Goal: Task Accomplishment & Management: Manage account settings

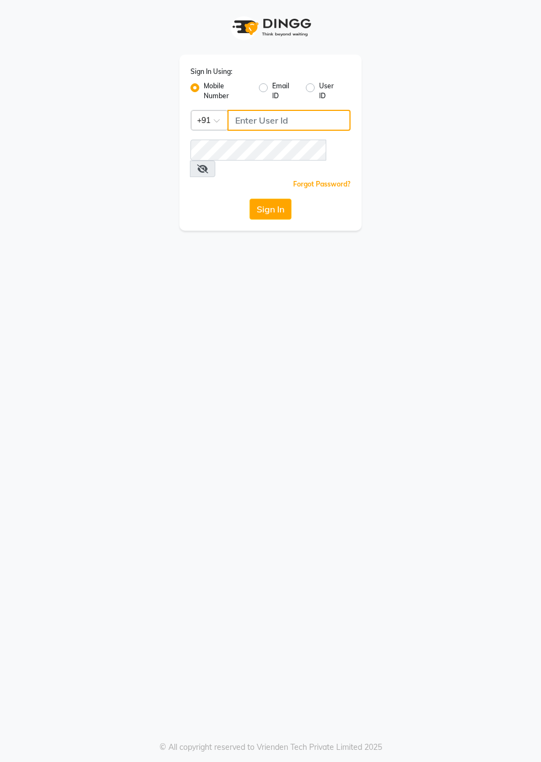
click at [248, 122] on input "Username" at bounding box center [288, 120] width 123 height 21
type input "8273644996"
click at [273, 199] on button "Sign In" at bounding box center [270, 209] width 42 height 21
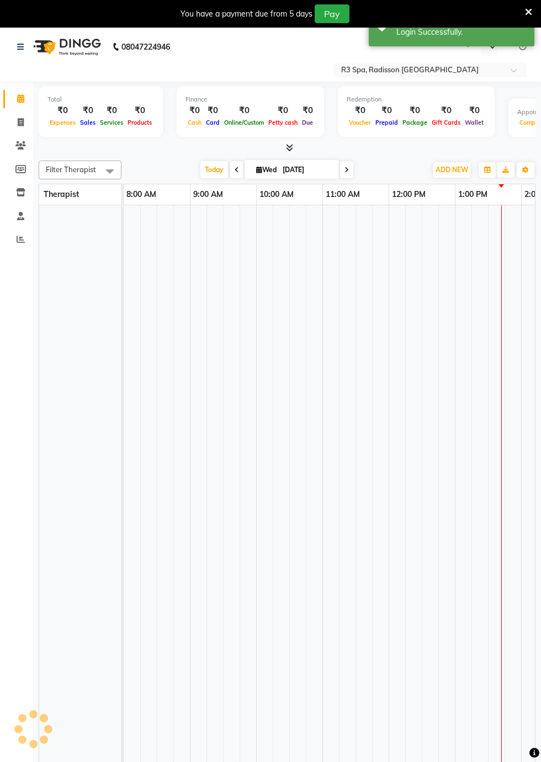
select select "en"
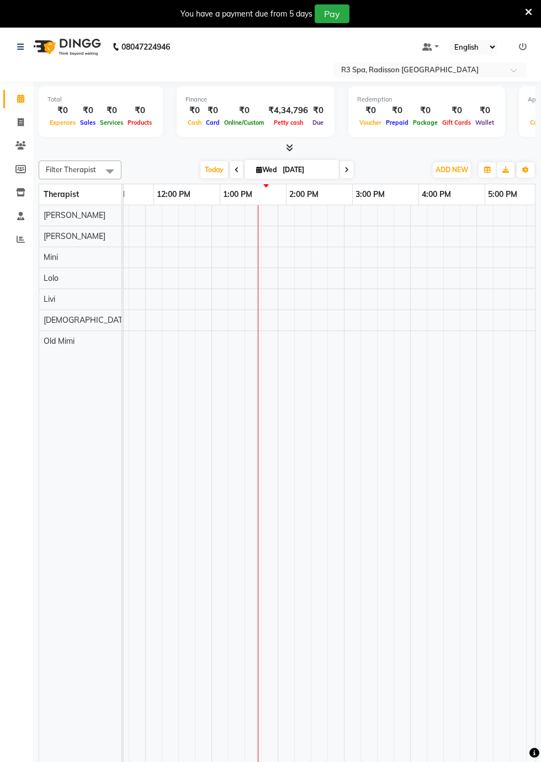
scroll to position [0, 310]
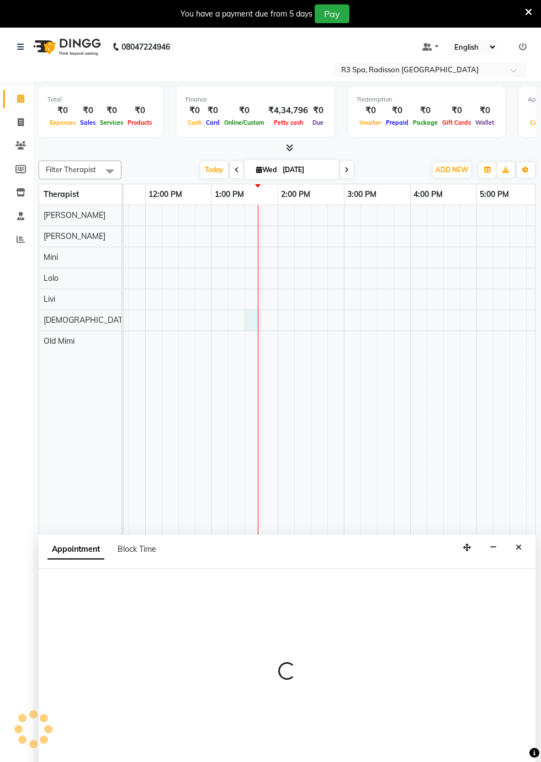
select select "87568"
select select "tentative"
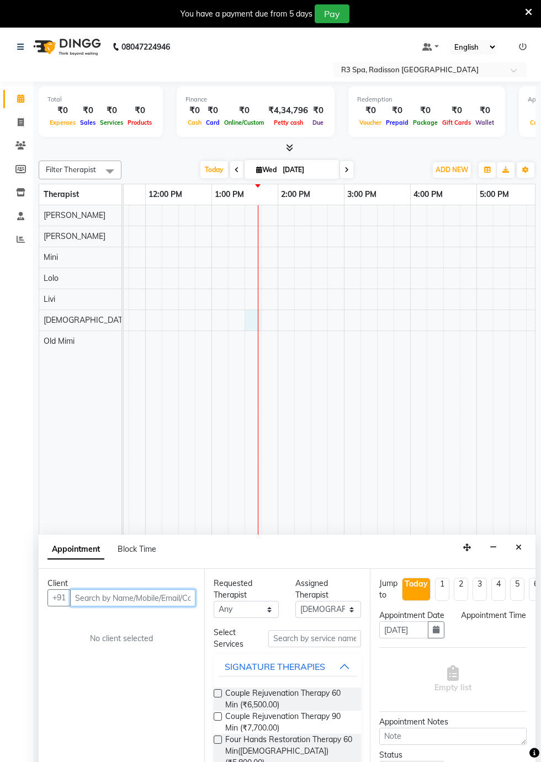
scroll to position [26, 0]
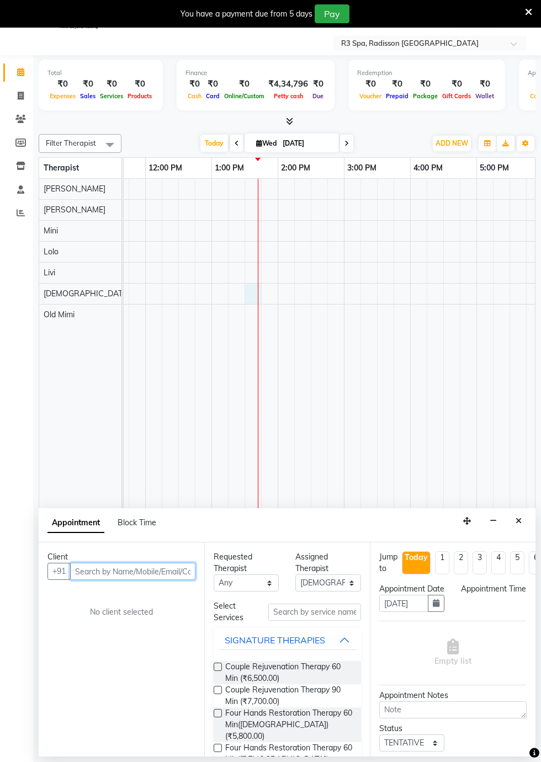
select select "810"
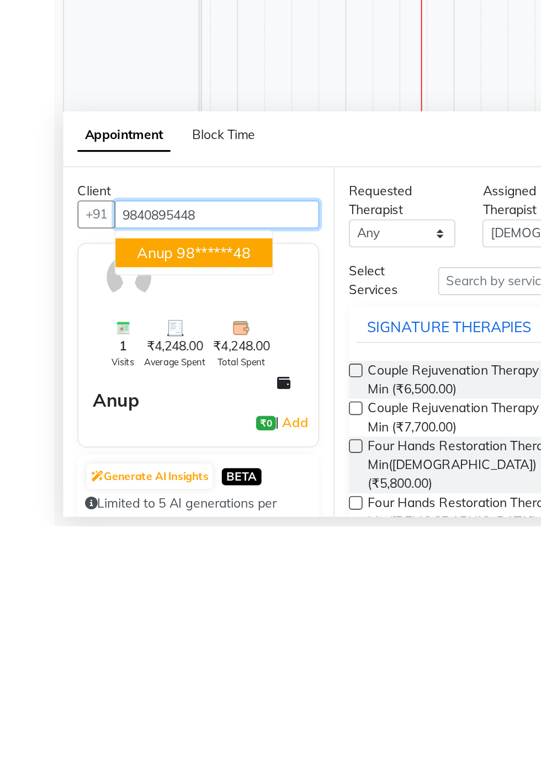
click at [98, 597] on span "Anup" at bounding box center [95, 594] width 22 height 11
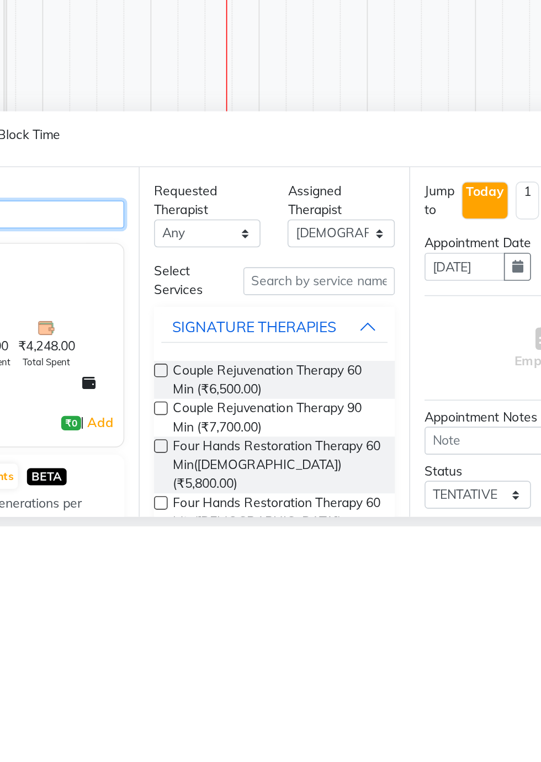
type input "98******48"
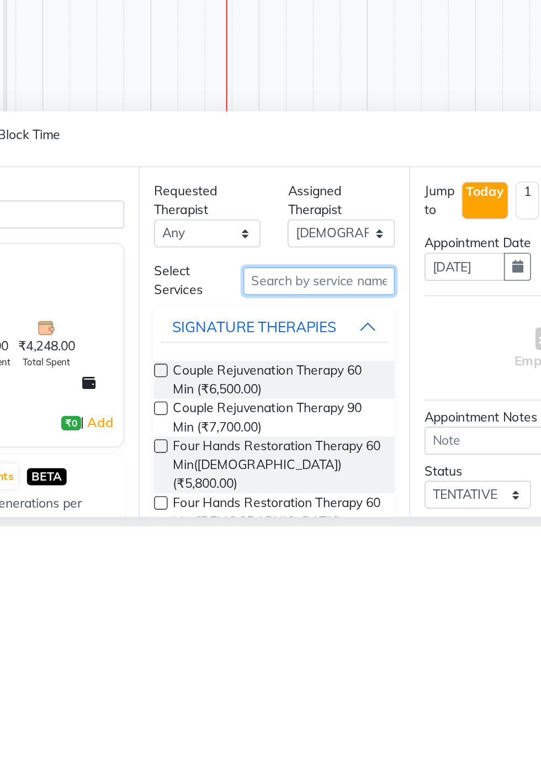
click at [279, 612] on input "text" at bounding box center [314, 612] width 93 height 17
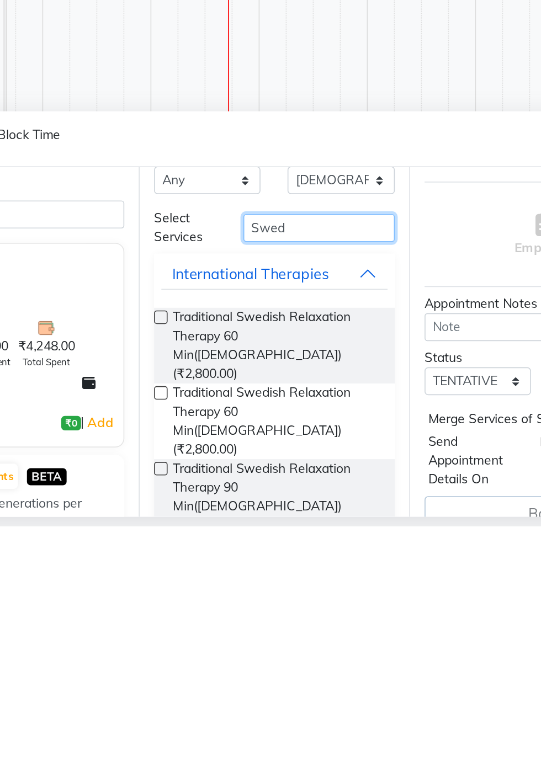
scroll to position [38, 0]
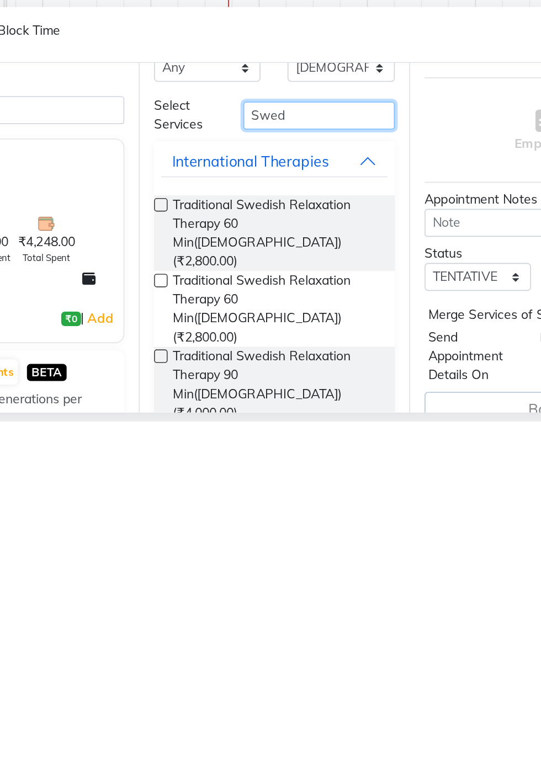
type input "Swed"
click at [229, 716] on span "Traditional Swedish Relaxation Therapy 90 Min([DEMOGRAPHIC_DATA]) (₹4,000.00)" at bounding box center [288, 739] width 127 height 46
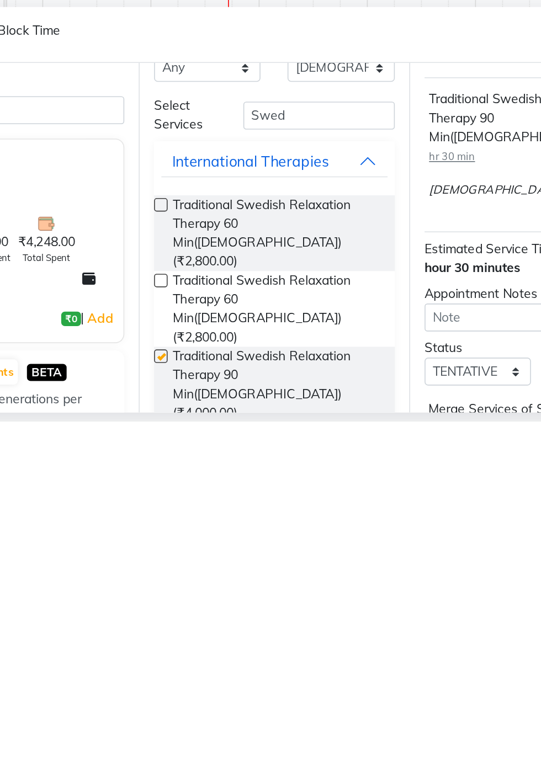
checkbox input "false"
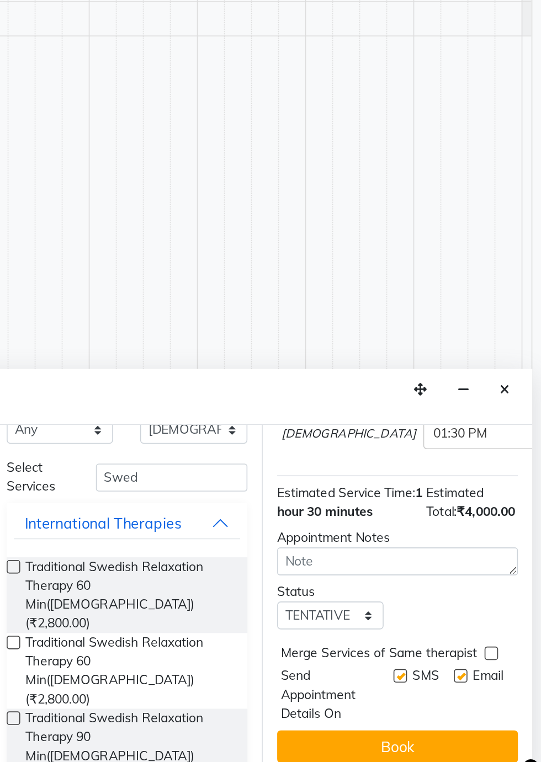
scroll to position [155, 0]
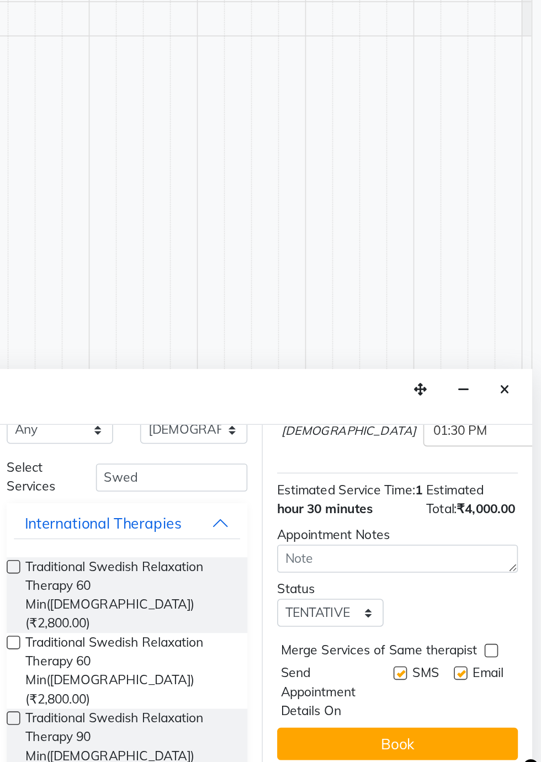
click at [460, 739] on button "Book" at bounding box center [452, 738] width 147 height 20
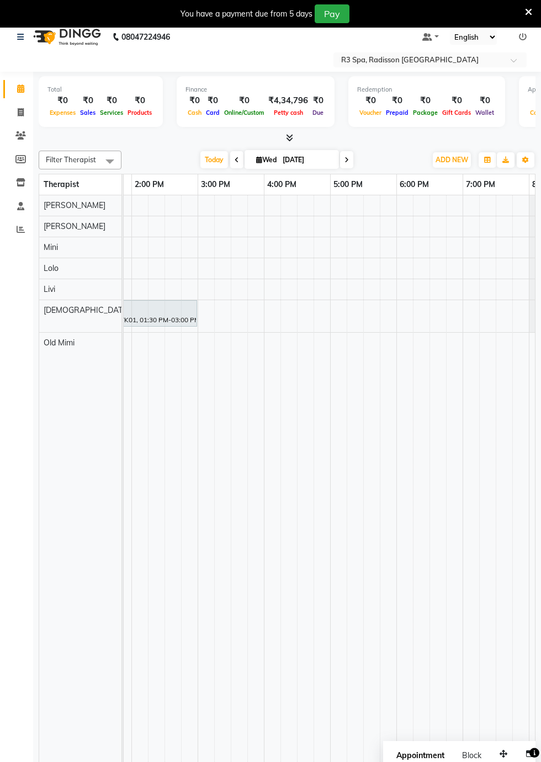
scroll to position [0, 294]
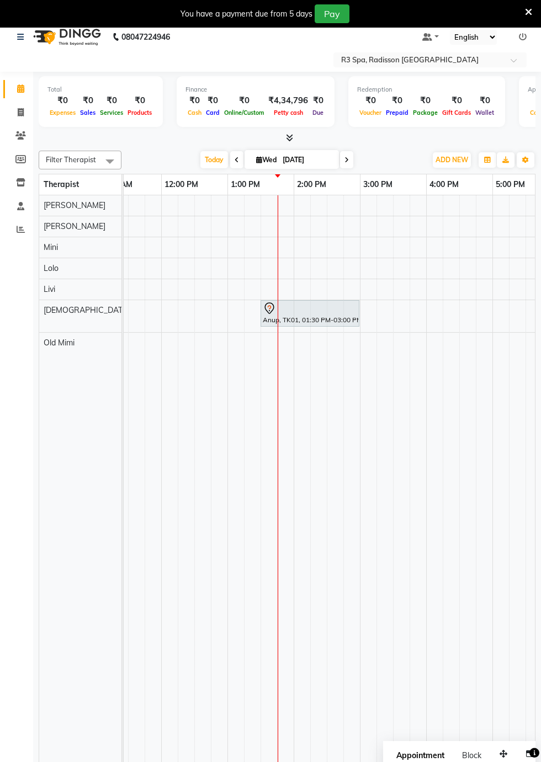
click at [448, 743] on div "Appointment Block Time" at bounding box center [459, 764] width 152 height 46
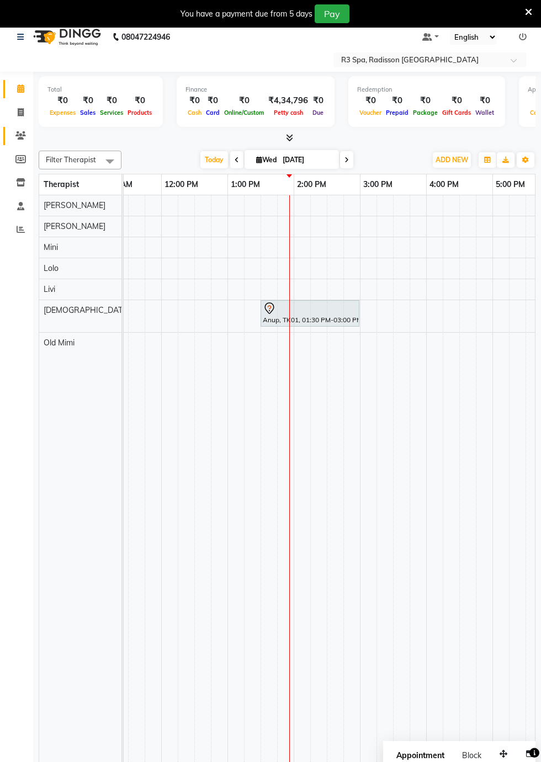
click at [20, 136] on icon at bounding box center [20, 135] width 10 height 8
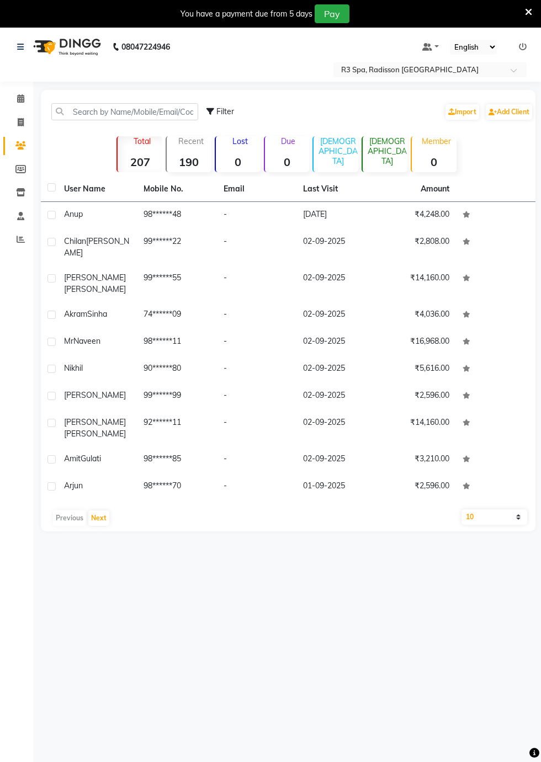
click at [68, 220] on div "Anup" at bounding box center [97, 215] width 66 height 12
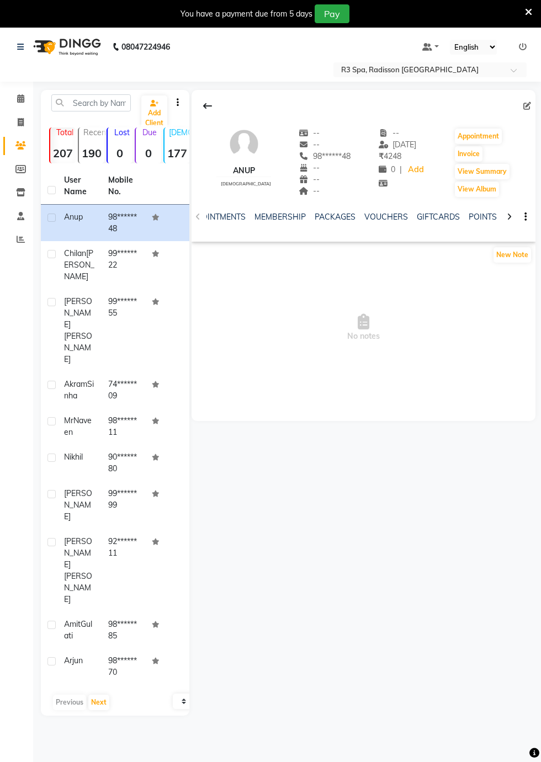
scroll to position [0, 327]
click at [437, 218] on link "FORMS" at bounding box center [451, 217] width 28 height 10
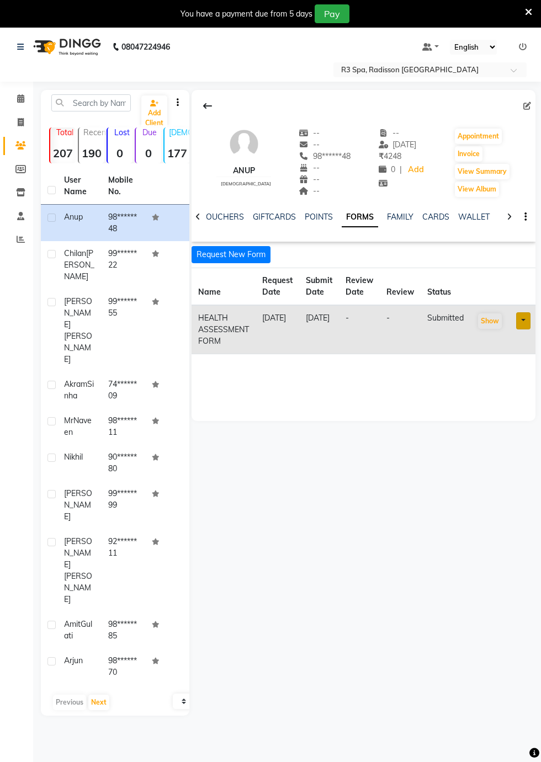
scroll to position [0, 314]
click at [220, 255] on button "Request New Form" at bounding box center [230, 254] width 79 height 17
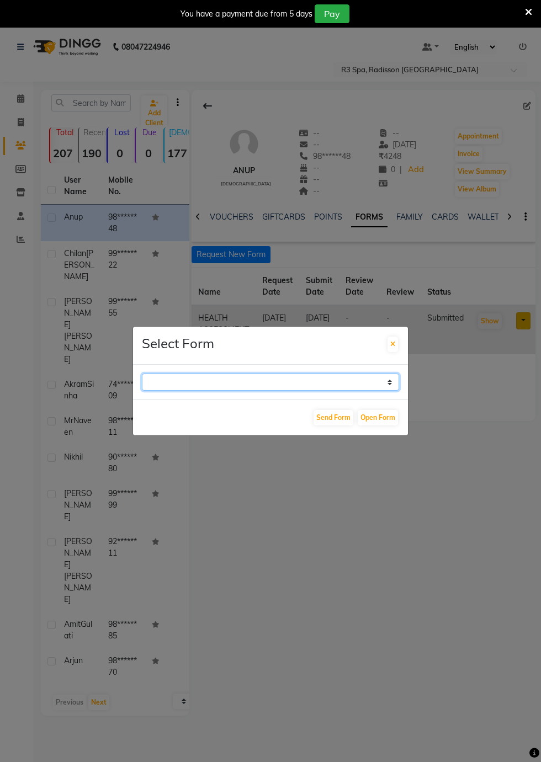
click at [385, 391] on select "GUEST FEEDBACK FORM HEALTH ASSESSMENT FORM" at bounding box center [270, 382] width 257 height 17
select select "204"
click at [142, 391] on select "GUEST FEEDBACK FORM HEALTH ASSESSMENT FORM" at bounding box center [270, 382] width 257 height 17
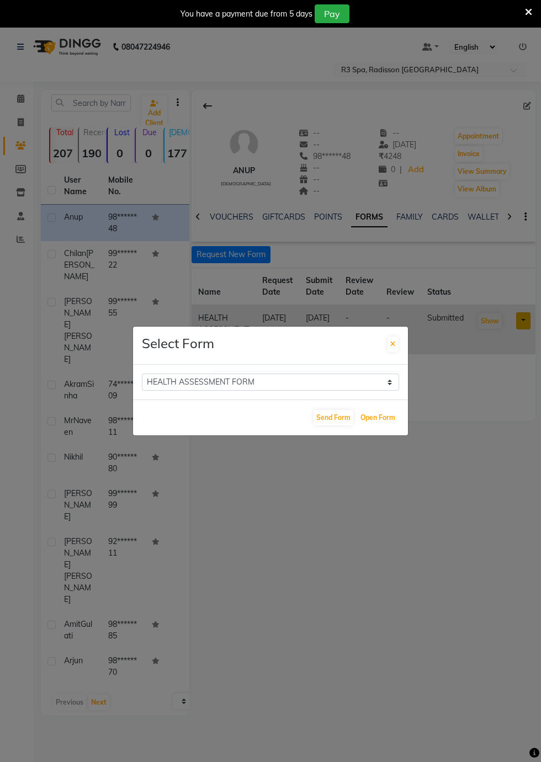
click at [379, 425] on button "Open Form" at bounding box center [378, 417] width 40 height 15
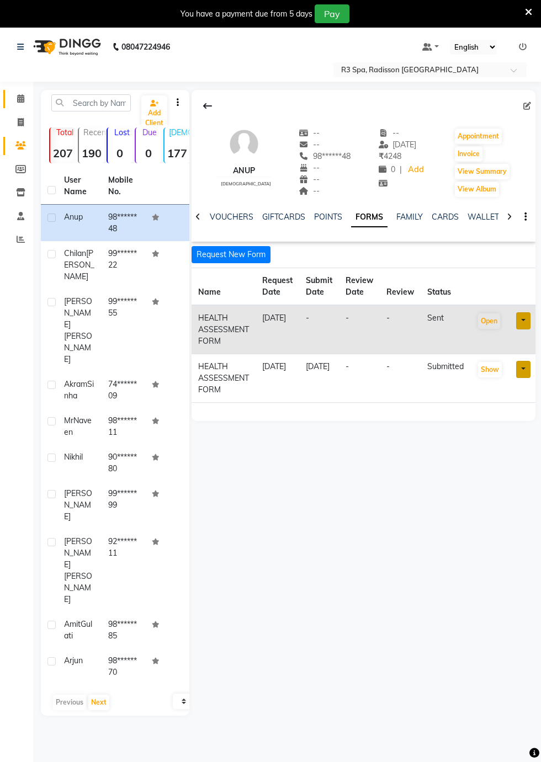
click at [16, 100] on span at bounding box center [20, 99] width 19 height 13
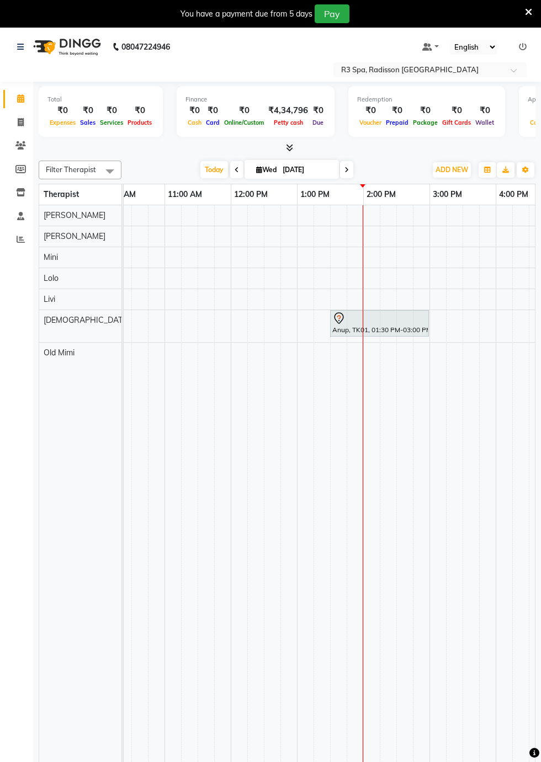
scroll to position [0, 442]
